Goal: Transaction & Acquisition: Purchase product/service

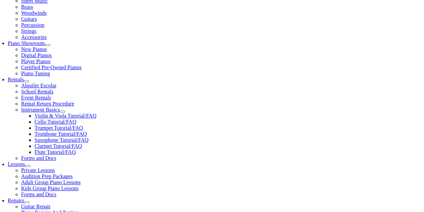
scroll to position [168, 0]
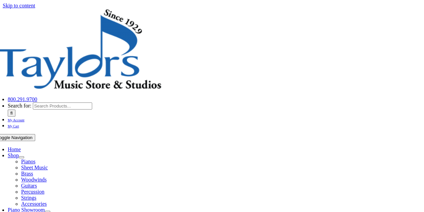
click at [387, 8] on span "My Cart" at bounding box center [389, 9] width 20 height 3
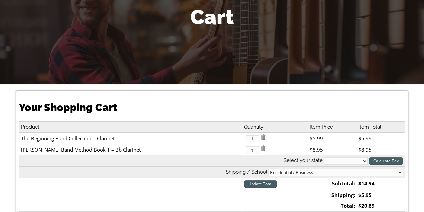
scroll to position [101, 0]
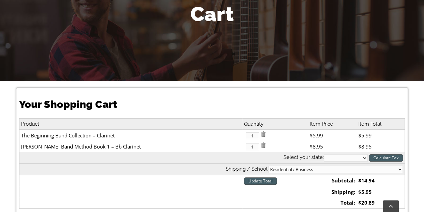
click at [261, 143] on img at bounding box center [263, 144] width 5 height 5
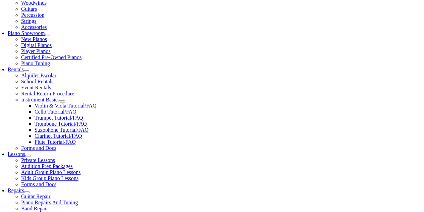
scroll to position [168, 0]
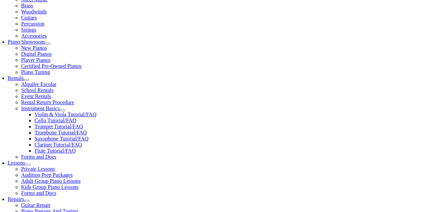
drag, startPoint x: 127, startPoint y: 69, endPoint x: 21, endPoint y: 68, distance: 106.3
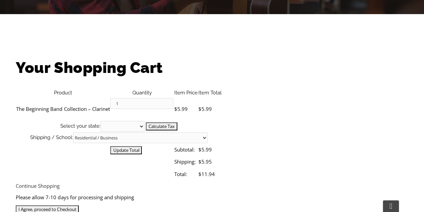
click at [21, 97] on td "The Beginning Band Collection – Clarinet" at bounding box center [63, 109] width 94 height 24
copy td "The Beginning Band Collection – Clarinet"
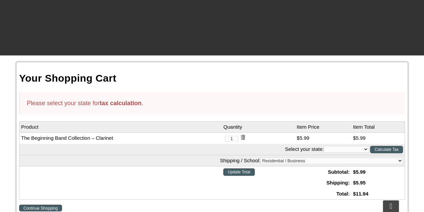
scroll to position [134, 0]
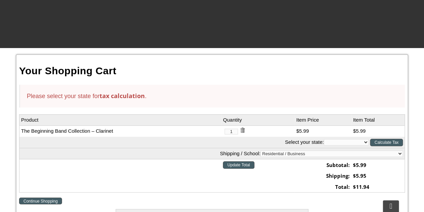
click at [361, 141] on select "Alabama Alaska Arizona Arkansas California Colorado Connecticut Delaware D. C. …" at bounding box center [346, 142] width 45 height 6
select select "PA"
click at [324, 139] on select "Alabama Alaska Arizona Arkansas California Colorado Connecticut Delaware D. C. …" at bounding box center [346, 142] width 45 height 6
click at [391, 139] on input "Calculate Tax" at bounding box center [386, 142] width 33 height 7
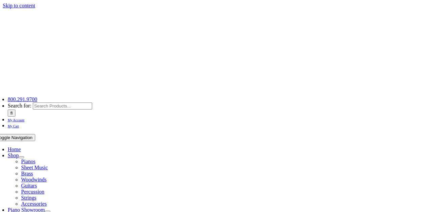
select select "PA"
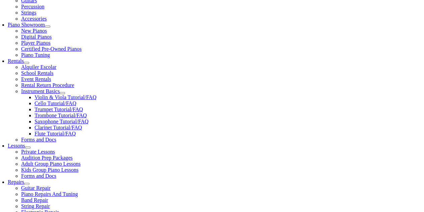
scroll to position [201, 0]
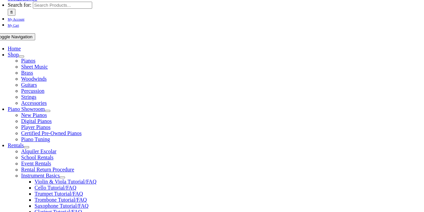
scroll to position [134, 0]
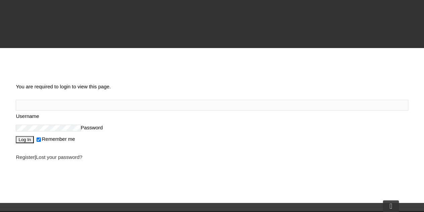
click at [53, 100] on input "Username" at bounding box center [212, 105] width 392 height 11
type input "Teamjones1415@gmail.com"
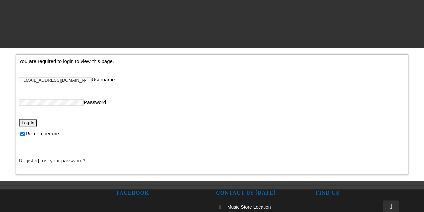
scroll to position [0, 0]
click at [19, 119] on input "Log In" at bounding box center [28, 122] width 18 height 7
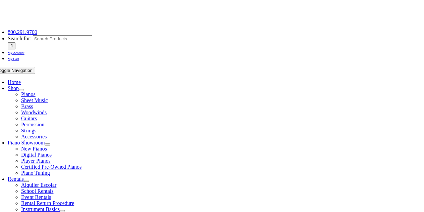
scroll to position [168, 0]
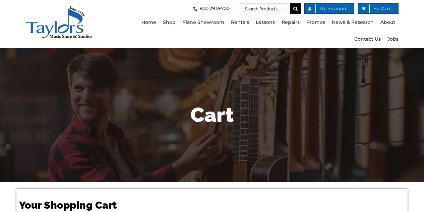
select select "PA"
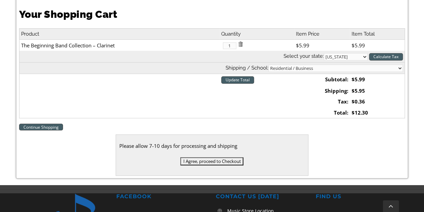
scroll to position [201, 0]
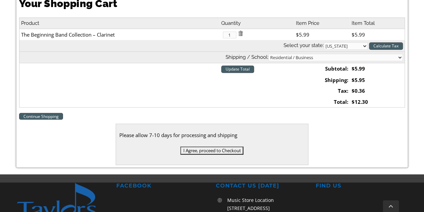
click at [204, 148] on input "I Agree, proceed to Checkout" at bounding box center [211, 150] width 63 height 8
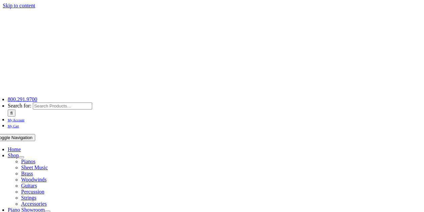
select select
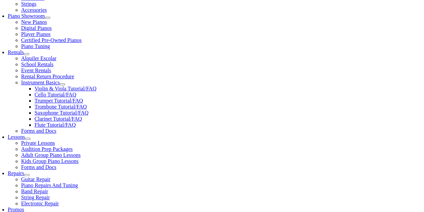
scroll to position [201, 0]
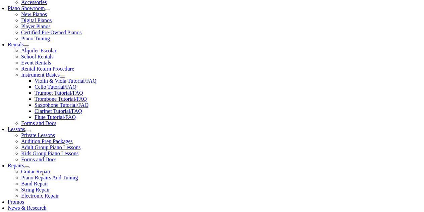
type input "[PERSON_NAME]"
type input "[STREET_ADDRESS][PERSON_NAME]"
type input "BROOKHAVEN"
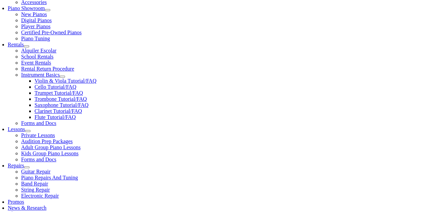
select select "PA"
type input "19015"
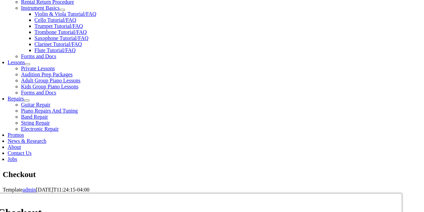
scroll to position [268, 0]
select select "visa"
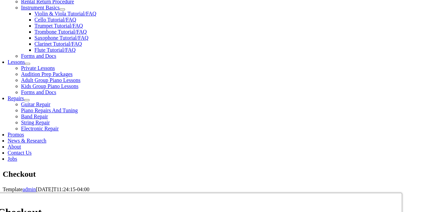
type input "4029445093566566"
select select "05"
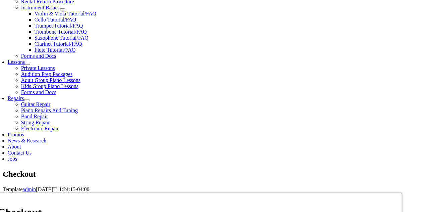
select select "2029"
type input "822"
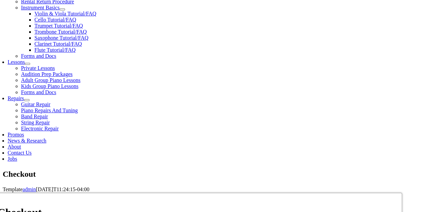
type input "6469773804"
type input "TeamJones1415@gmail.com"
